Goal: Task Accomplishment & Management: Manage account settings

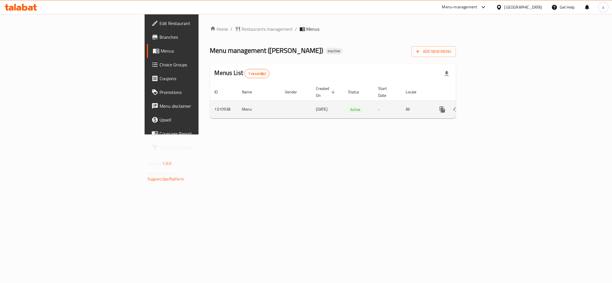
click at [487, 106] on icon "enhanced table" at bounding box center [483, 109] width 7 height 7
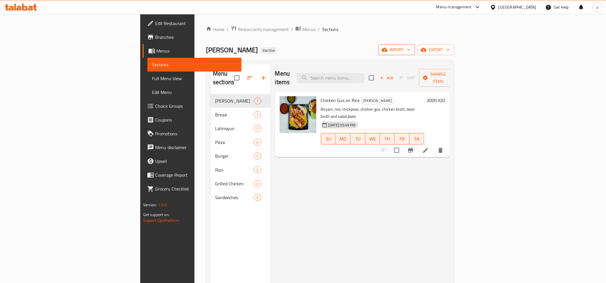
click at [411, 48] on span "import" at bounding box center [397, 49] width 28 height 7
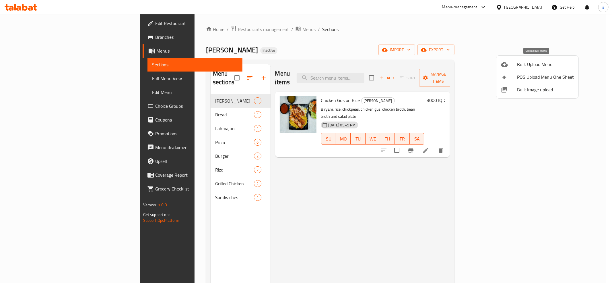
click at [534, 66] on span "Bulk Upload Menu" at bounding box center [545, 64] width 57 height 7
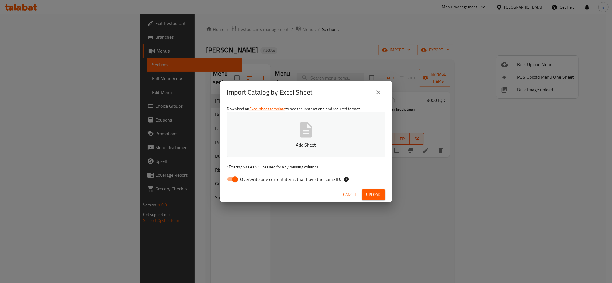
drag, startPoint x: 236, startPoint y: 180, endPoint x: 277, endPoint y: 140, distance: 56.8
click at [236, 178] on input "Overwrite any current items that have the same ID." at bounding box center [235, 179] width 33 height 11
checkbox input "false"
click at [277, 140] on button "Add Sheet" at bounding box center [306, 134] width 158 height 45
click at [374, 196] on span "Upload" at bounding box center [373, 194] width 14 height 7
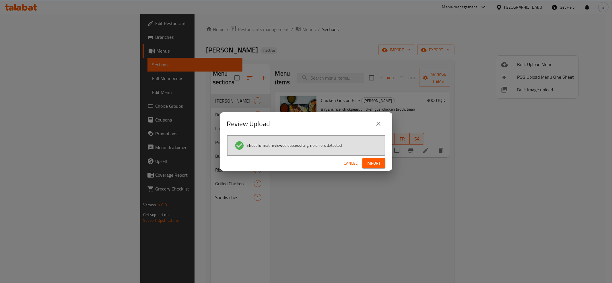
click at [371, 164] on span "Import" at bounding box center [374, 162] width 14 height 7
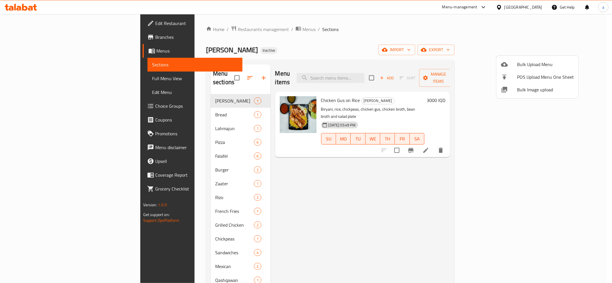
click at [141, 145] on div at bounding box center [306, 141] width 612 height 283
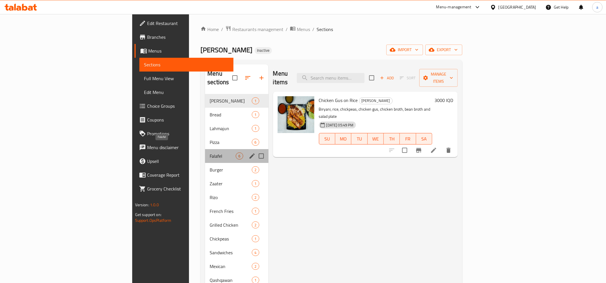
click at [210, 152] on span "Falafel" at bounding box center [223, 155] width 26 height 7
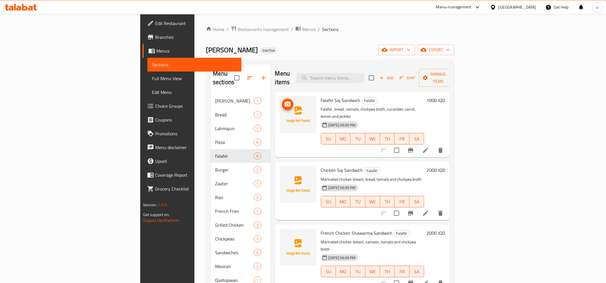
click at [284, 101] on icon "upload picture" at bounding box center [287, 104] width 7 height 7
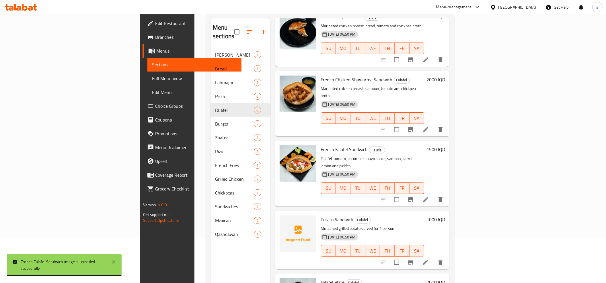
scroll to position [81, 0]
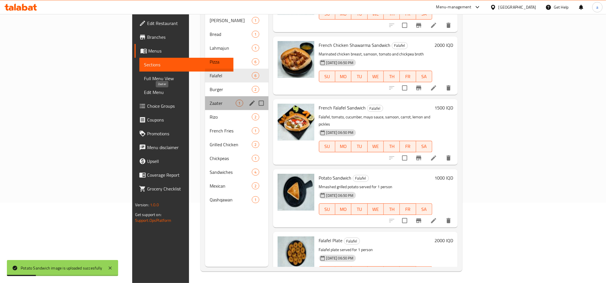
click at [210, 100] on span "Zaater" at bounding box center [223, 103] width 26 height 7
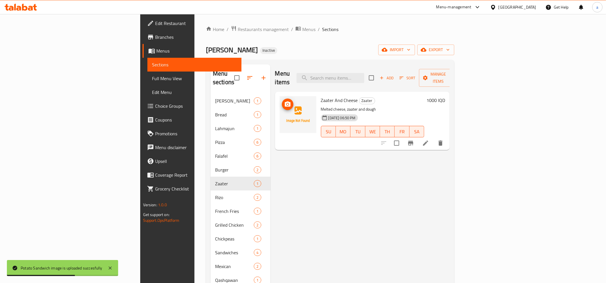
click at [280, 96] on img at bounding box center [298, 114] width 37 height 37
click at [282, 101] on span "upload picture" at bounding box center [287, 104] width 11 height 7
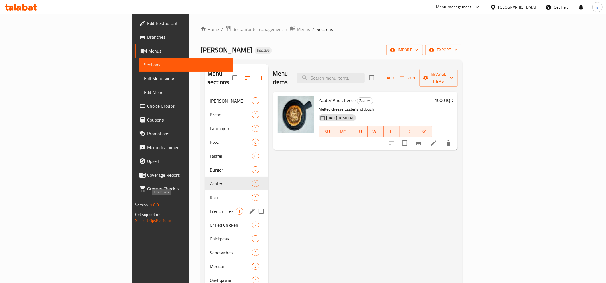
click at [210, 207] on span "French Fries" at bounding box center [223, 210] width 26 height 7
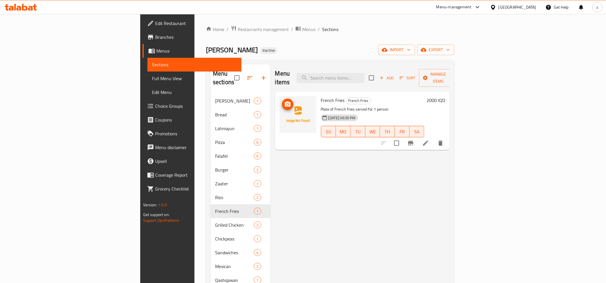
click at [285, 101] on icon "upload picture" at bounding box center [288, 103] width 6 height 5
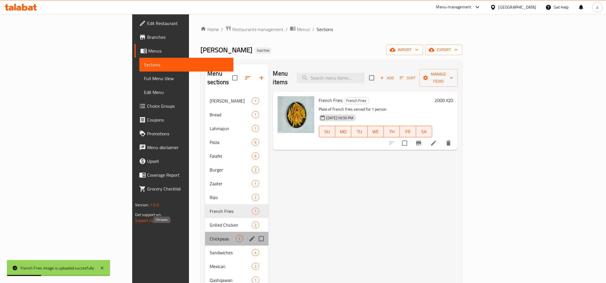
click at [210, 235] on span "Chickpeas" at bounding box center [223, 238] width 26 height 7
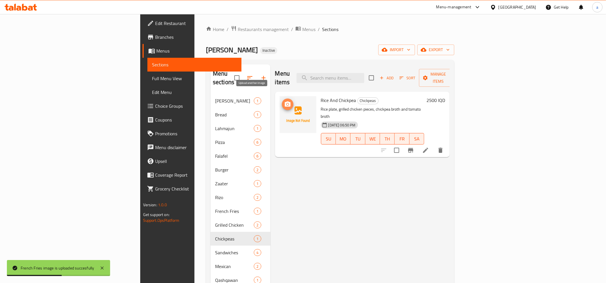
click at [284, 101] on icon "upload picture" at bounding box center [287, 104] width 7 height 7
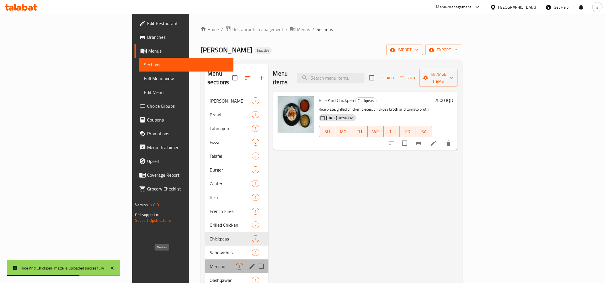
click at [210, 262] on span "Mexican" at bounding box center [223, 265] width 26 height 7
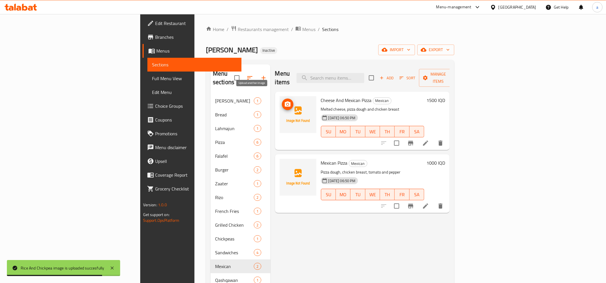
click at [285, 101] on icon "upload picture" at bounding box center [288, 103] width 6 height 5
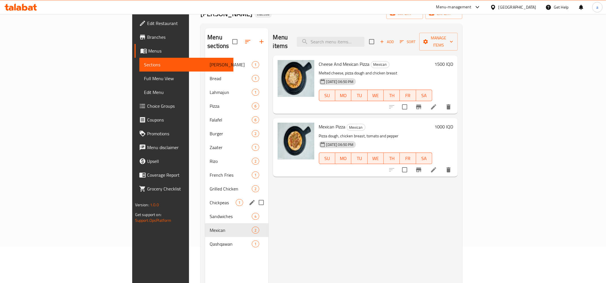
scroll to position [64, 0]
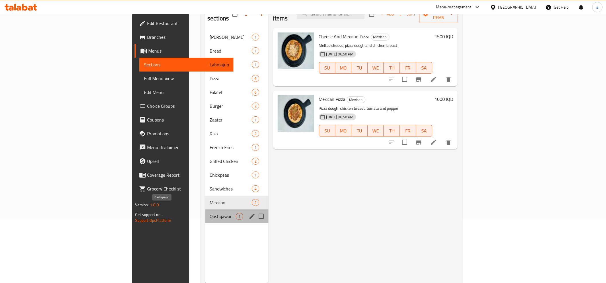
click at [210, 213] on span "Qashqawan" at bounding box center [223, 216] width 26 height 7
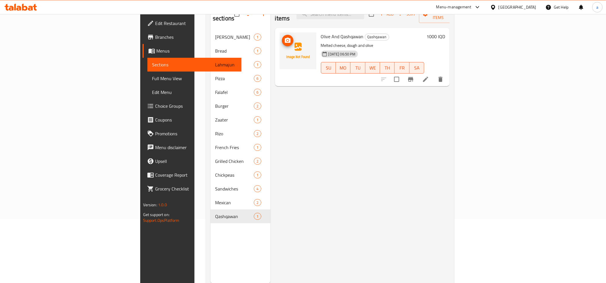
click at [284, 37] on icon "upload picture" at bounding box center [287, 40] width 7 height 7
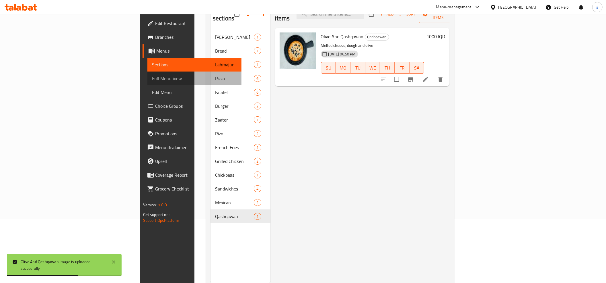
click at [152, 79] on span "Full Menu View" at bounding box center [194, 78] width 85 height 7
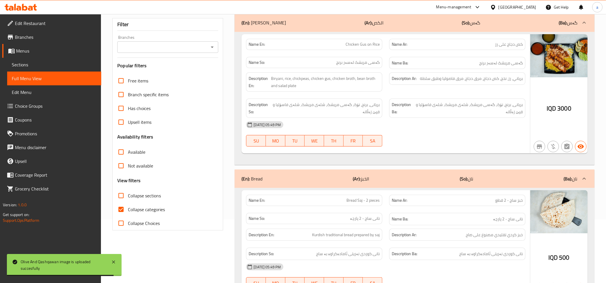
click at [213, 48] on icon "Open" at bounding box center [212, 47] width 7 height 7
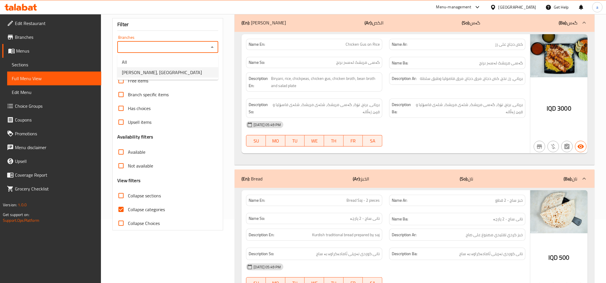
click at [148, 71] on span "[PERSON_NAME], [GEOGRAPHIC_DATA]" at bounding box center [162, 72] width 80 height 7
type input "[PERSON_NAME], [GEOGRAPHIC_DATA]"
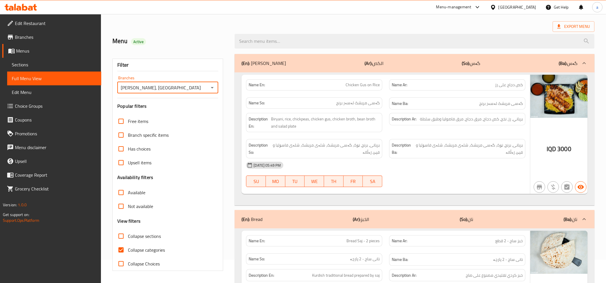
scroll to position [64, 0]
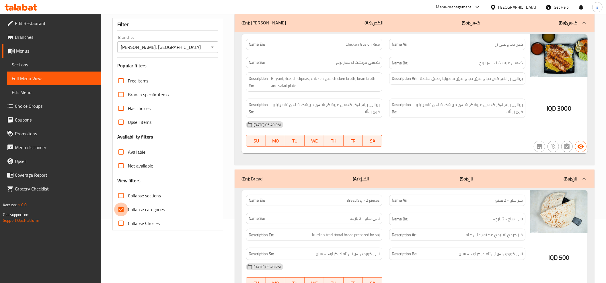
click at [122, 208] on input "Collapse categories" at bounding box center [121, 209] width 14 height 14
checkbox input "false"
click at [123, 191] on input "Collapse sections" at bounding box center [121, 195] width 14 height 14
checkbox input "true"
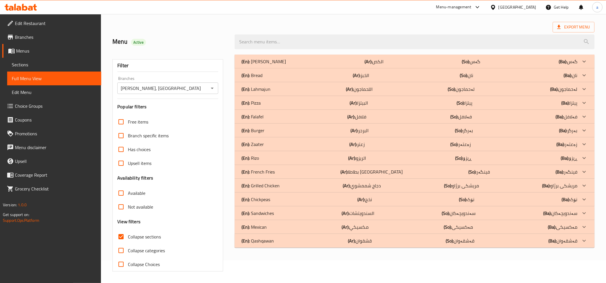
scroll to position [23, 0]
click at [264, 115] on div "(En): Falafel (Ar): فلافل (So): فەلافل (Ba): فەلافل" at bounding box center [410, 116] width 336 height 7
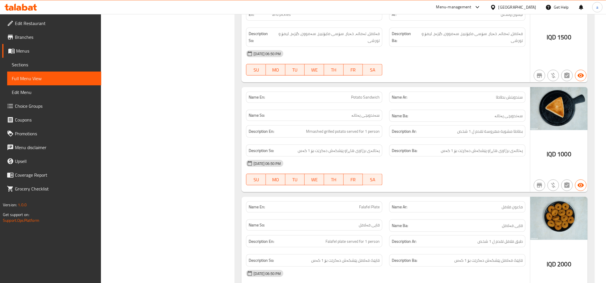
scroll to position [713, 0]
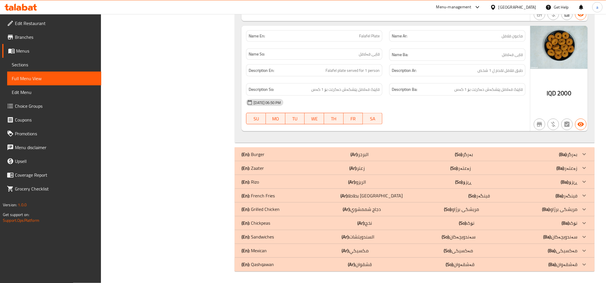
click at [264, 164] on div "(En): Zaater (Ar): زعتر (So): زەعتەر (Ba): زەعتەر" at bounding box center [415, 168] width 360 height 14
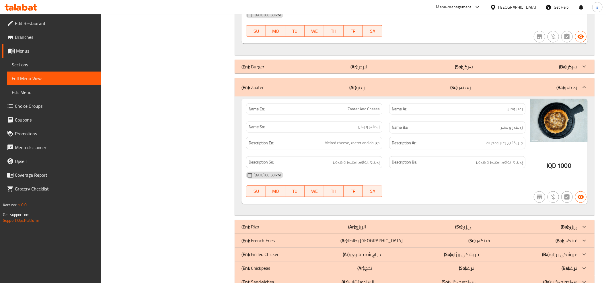
scroll to position [846, 0]
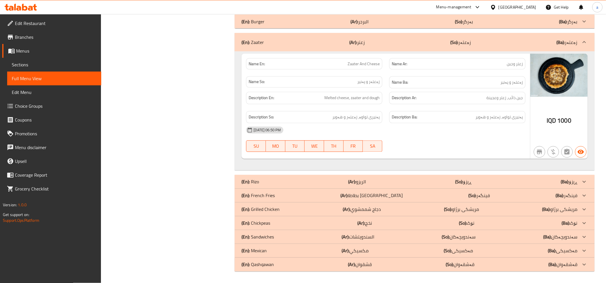
click at [264, 198] on p "(En): French Fries" at bounding box center [258, 195] width 33 height 7
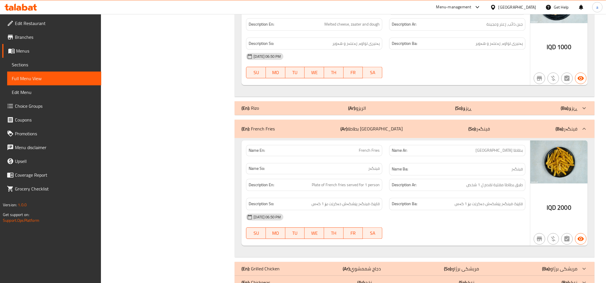
scroll to position [980, 0]
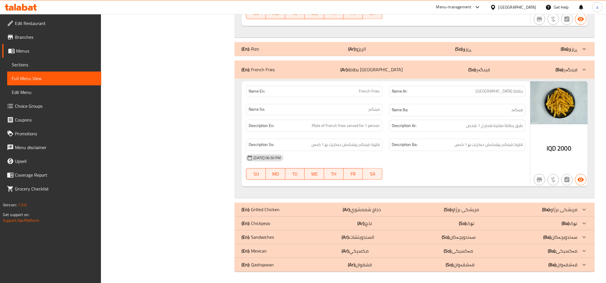
click at [266, 220] on p "(En): Chickpeas" at bounding box center [256, 222] width 29 height 7
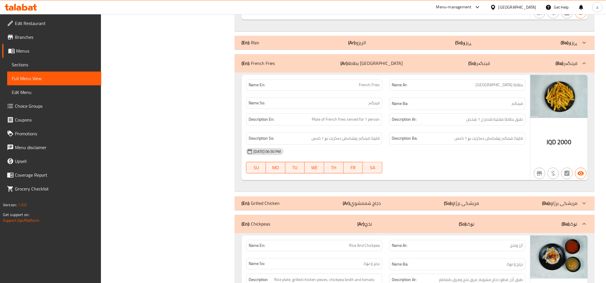
scroll to position [1120, 0]
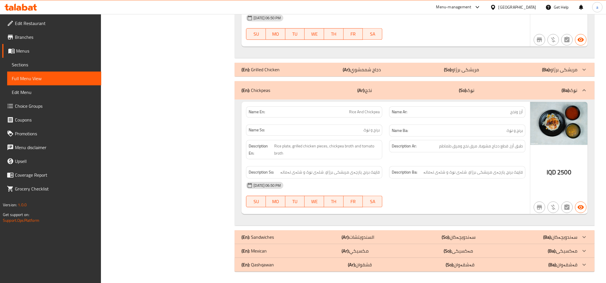
click at [263, 253] on p "(En): [DEMOGRAPHIC_DATA]" at bounding box center [254, 250] width 25 height 7
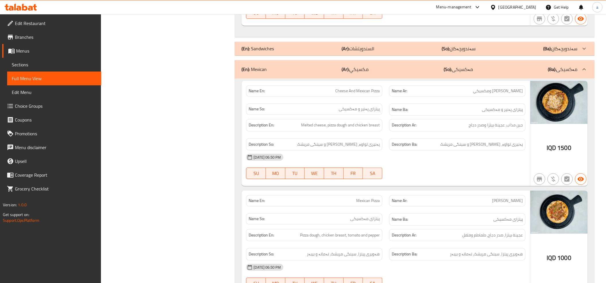
scroll to position [1364, 0]
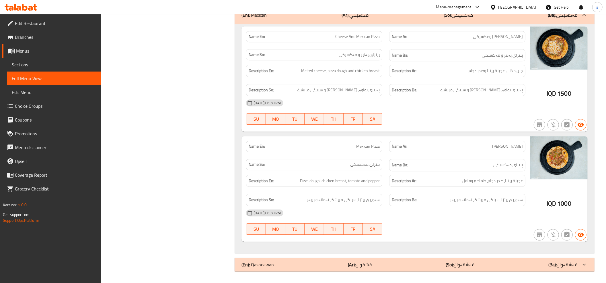
click at [286, 263] on div "(En): Qashqawan (Ar): قشقوان (So): قەشقەوان (Ba): قەشقەوان" at bounding box center [410, 264] width 336 height 7
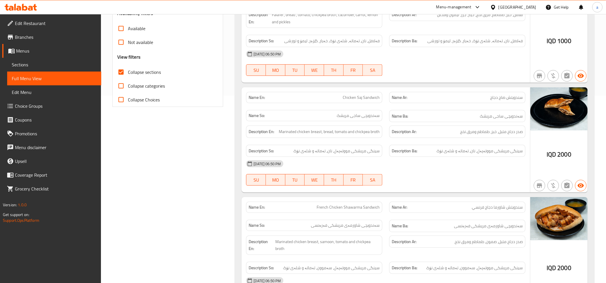
scroll to position [0, 0]
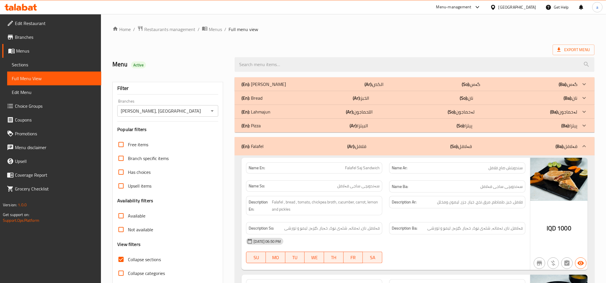
drag, startPoint x: 361, startPoint y: 185, endPoint x: 360, endPoint y: 91, distance: 93.8
drag, startPoint x: 408, startPoint y: 198, endPoint x: 387, endPoint y: 38, distance: 160.9
